Goal: Find contact information: Find contact information

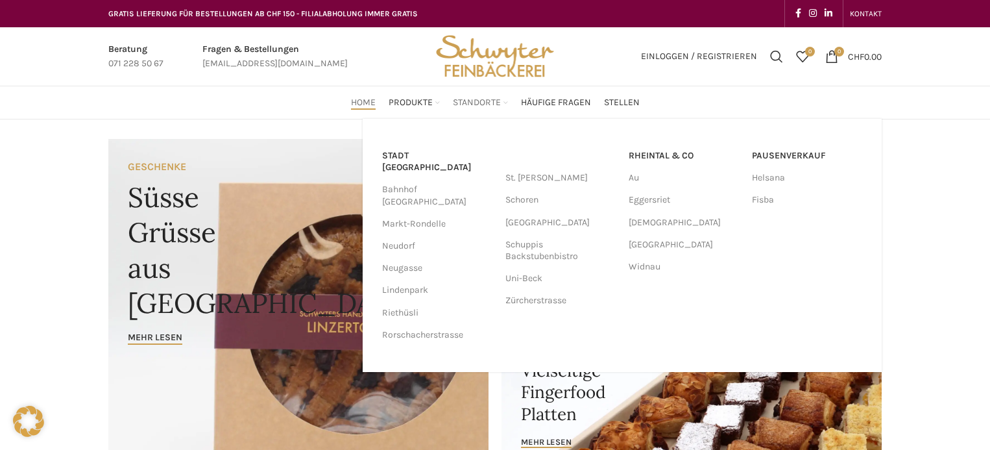
click at [470, 104] on span "Standorte" at bounding box center [477, 103] width 48 height 12
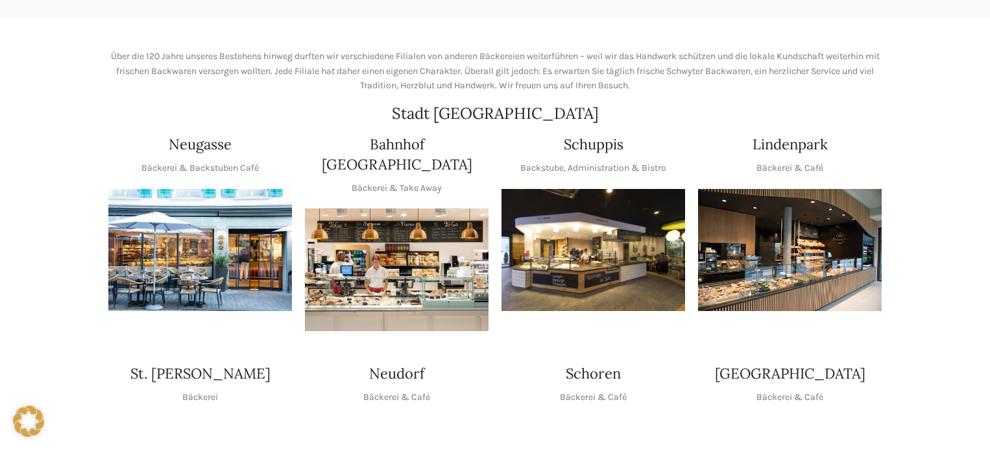
scroll to position [195, 0]
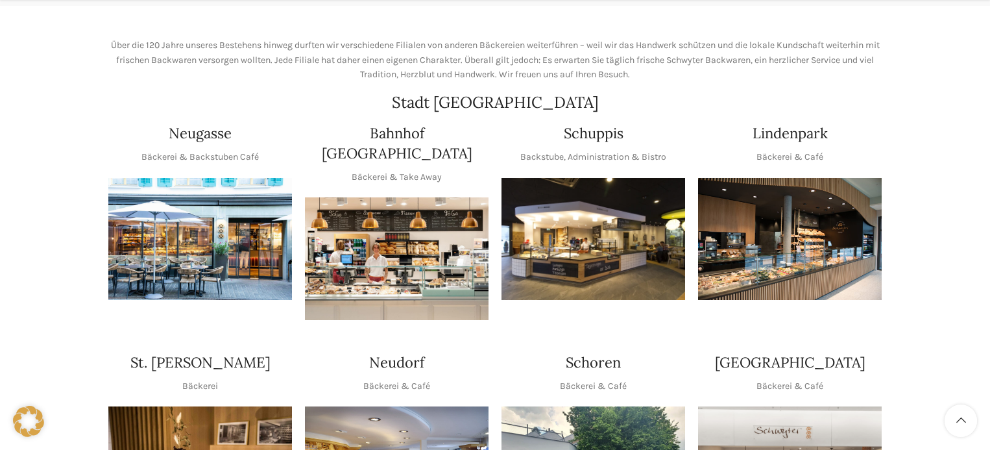
click at [609, 269] on img "1 / 1" at bounding box center [594, 239] width 184 height 123
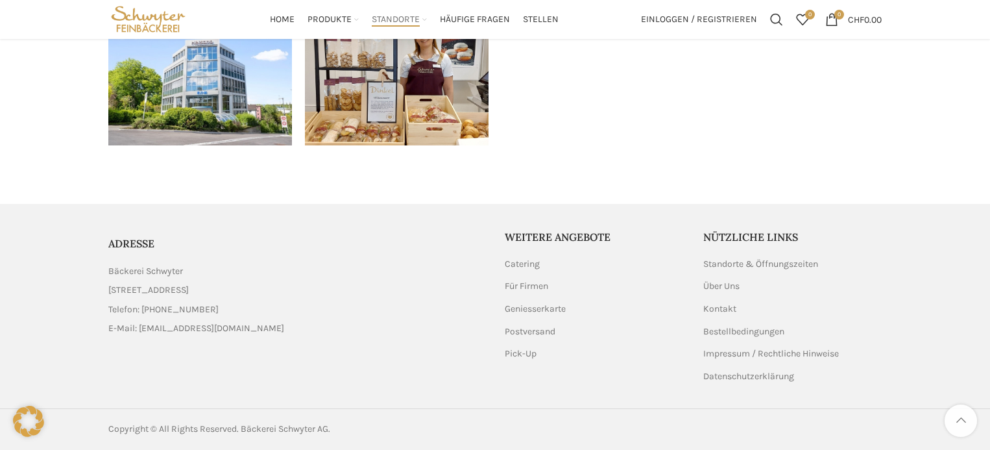
scroll to position [1678, 0]
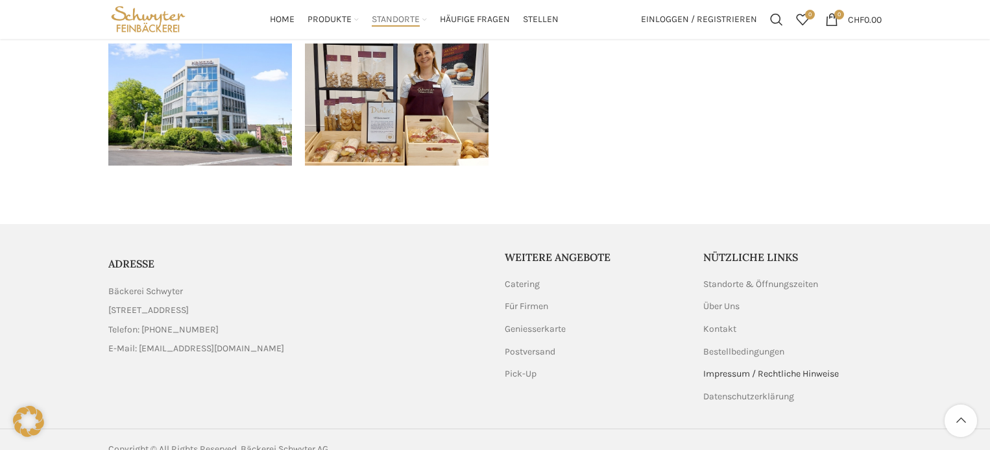
click at [729, 367] on link "Impressum / Rechtliche Hinweise" at bounding box center [771, 373] width 137 height 13
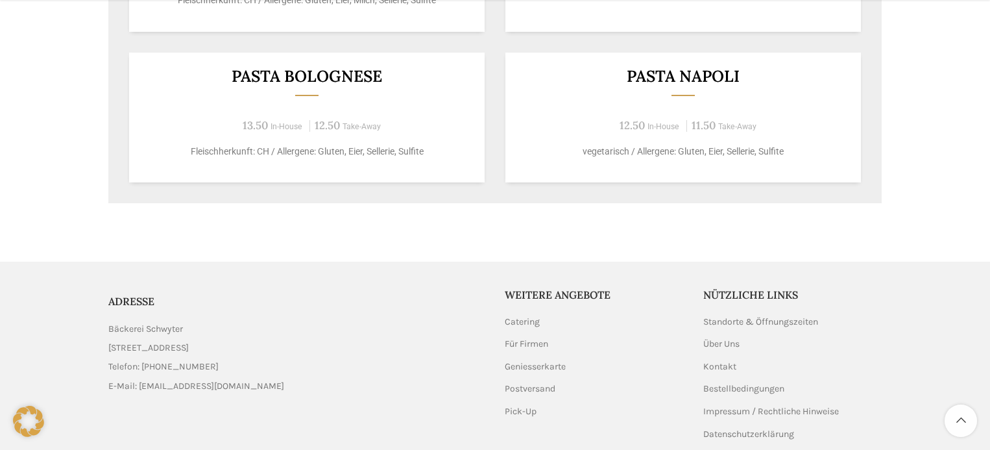
scroll to position [1348, 0]
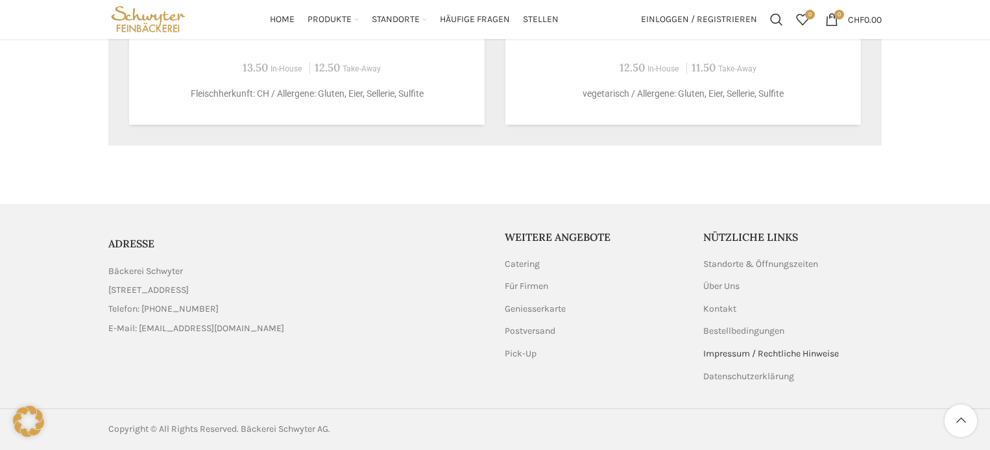
click at [712, 356] on link "Impressum / Rechtliche Hinweise" at bounding box center [771, 353] width 137 height 13
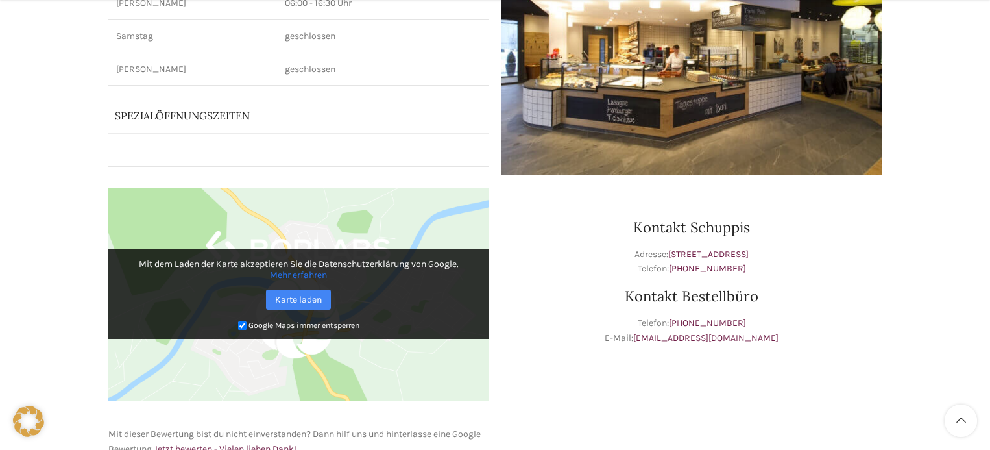
scroll to position [245, 0]
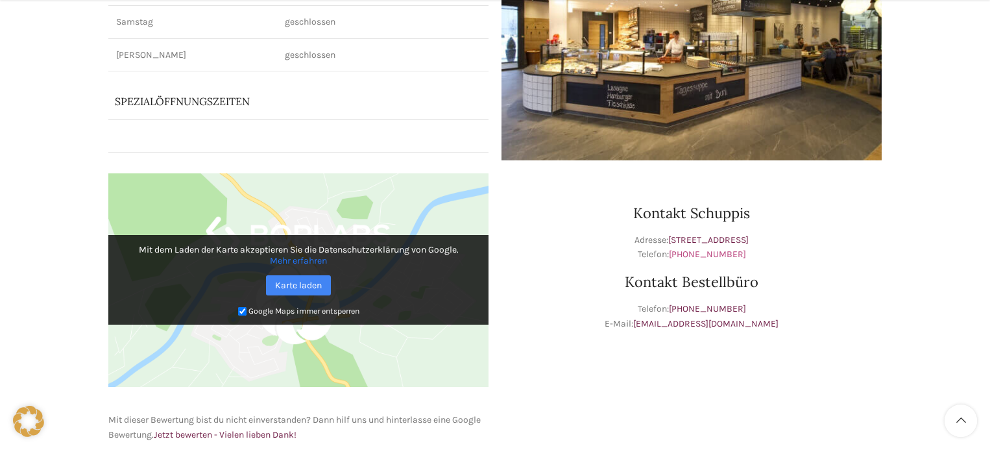
drag, startPoint x: 751, startPoint y: 254, endPoint x: 676, endPoint y: 257, distance: 74.7
click at [676, 257] on p "Adresse: Schuppisstrasse 17, 9016 St. Gallen Telefon: +41 71 228 50 61" at bounding box center [692, 247] width 380 height 29
copy link "+41 71 228 50 61"
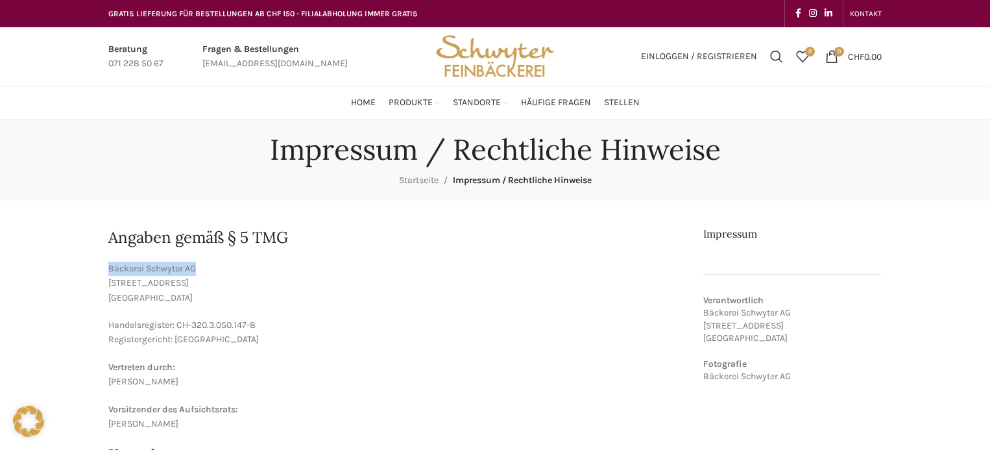
drag, startPoint x: 154, startPoint y: 271, endPoint x: 110, endPoint y: 272, distance: 44.8
click at [110, 272] on p "Bäckerei Schwyter AG [STREET_ADDRESS]" at bounding box center [395, 282] width 575 height 43
copy p "Bäckerei Schwyter AG"
drag, startPoint x: 184, startPoint y: 282, endPoint x: 109, endPoint y: 287, distance: 74.8
click at [109, 287] on p "Bäckerei Schwyter AG [STREET_ADDRESS]" at bounding box center [395, 282] width 575 height 43
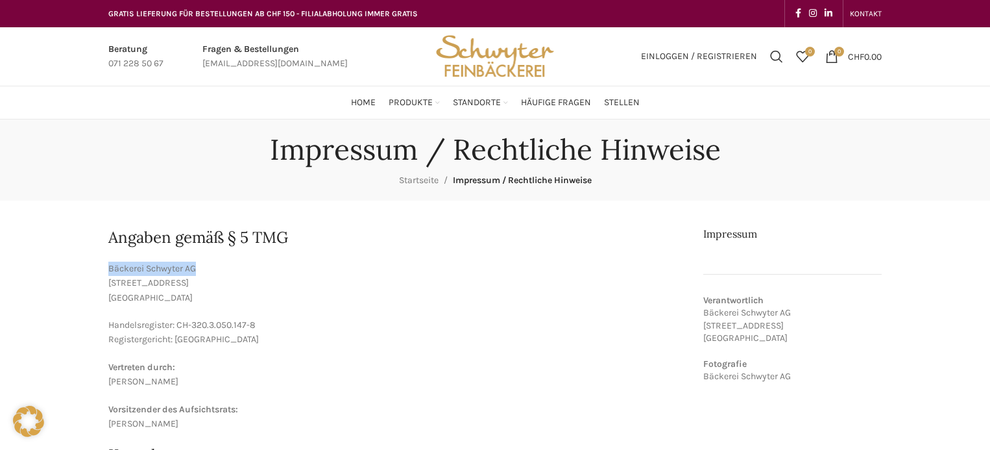
copy p "[STREET_ADDRESS]"
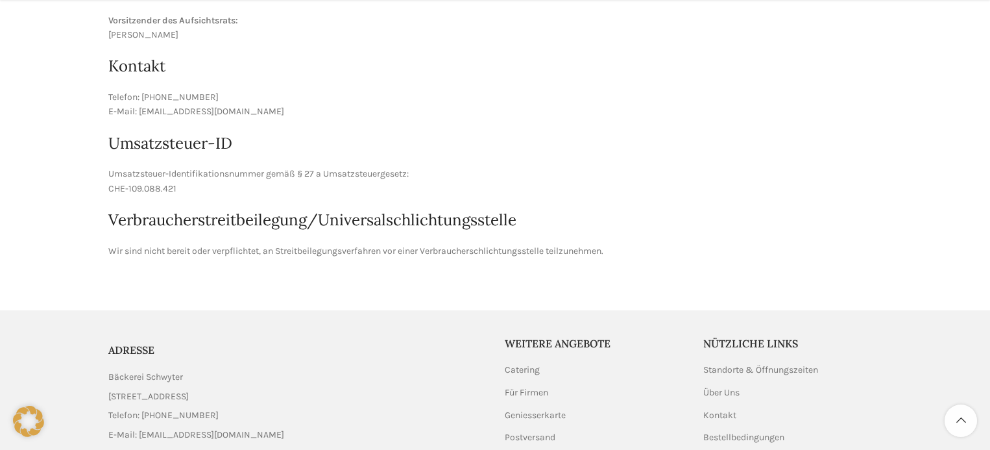
scroll to position [389, 0]
drag, startPoint x: 184, startPoint y: 189, endPoint x: 108, endPoint y: 194, distance: 76.1
click at [108, 194] on main "Angaben gemäß § 5 TMG Bäckerei Schwyter AG [STREET_ADDRESS] Handelsregister: CH…" at bounding box center [495, 47] width 793 height 472
copy p "CHE-109.088.421"
click at [956, 101] on div "Impressum / Rechtliche Hinweise Startseite Impressum / Rechtliche Hinweise Anga…" at bounding box center [495, 6] width 990 height 553
